Goal: Task Accomplishment & Management: Manage account settings

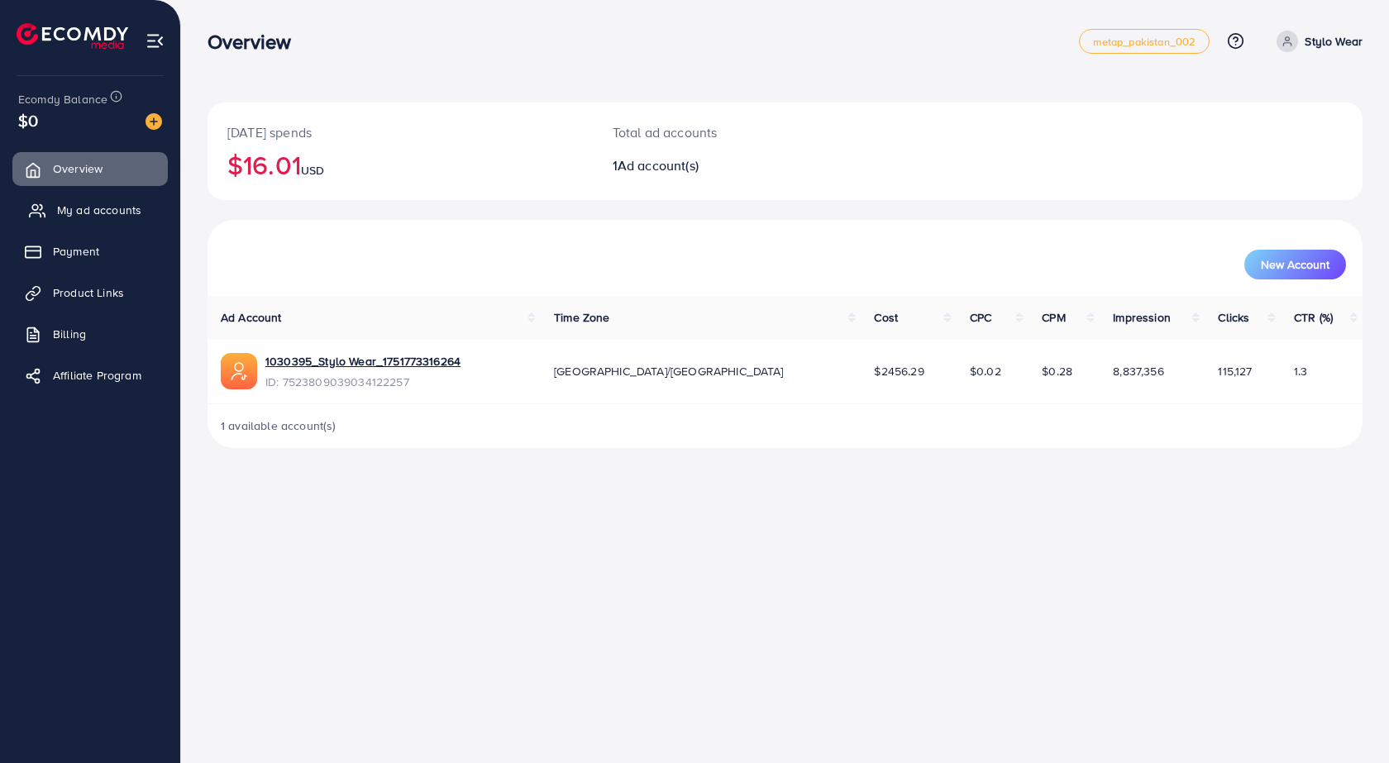
click at [106, 208] on span "My ad accounts" at bounding box center [99, 210] width 84 height 17
